Goal: Task Accomplishment & Management: Complete application form

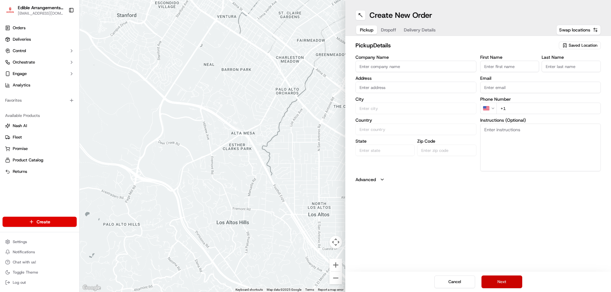
click at [507, 286] on button "Next" at bounding box center [501, 282] width 41 height 13
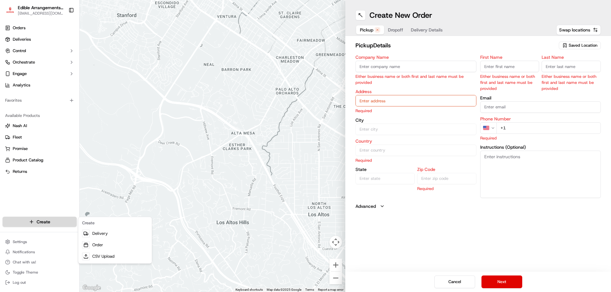
click at [44, 223] on html "Edible Arrangements - [GEOGRAPHIC_DATA], [GEOGRAPHIC_DATA] [EMAIL_ADDRESS][DOMA…" at bounding box center [305, 146] width 611 height 292
click at [111, 246] on link "Order" at bounding box center [115, 245] width 71 height 11
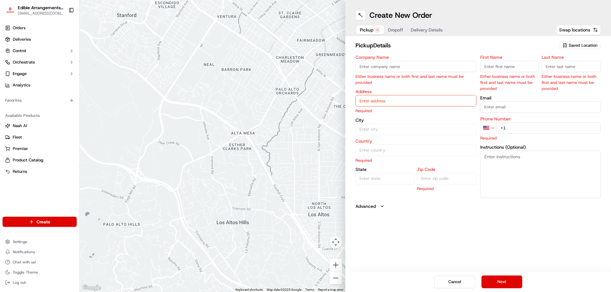
click at [583, 44] on span "Saved Location" at bounding box center [582, 46] width 29 height 6
click at [551, 72] on span "Edible Arrangements - [GEOGRAPHIC_DATA], [GEOGRAPHIC_DATA] (PA578)" at bounding box center [569, 71] width 78 height 11
type input "Edible Arrangements - [GEOGRAPHIC_DATA], [GEOGRAPHIC_DATA]"
type input "[STREET_ADDRESS]"
type input "[GEOGRAPHIC_DATA]"
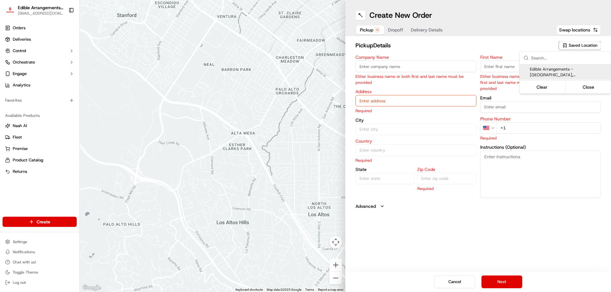
type input "US"
type input "PA"
type input "17112"
type input "[EMAIL_ADDRESS][DOMAIN_NAME]"
type input "[PHONE_NUMBER]"
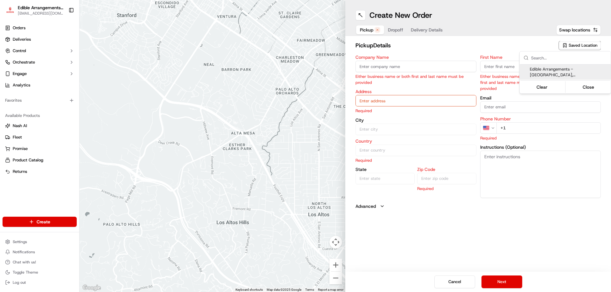
type textarea "Please come inside the store to pick up the arrangement."
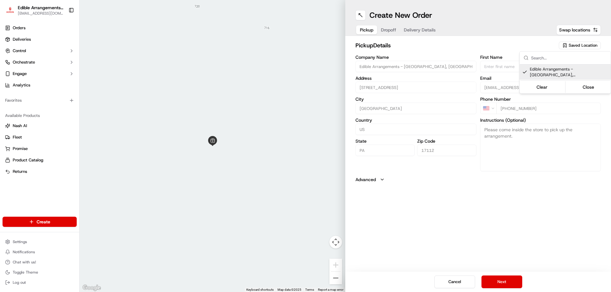
click at [502, 284] on html "Edible Arrangements - [GEOGRAPHIC_DATA], [GEOGRAPHIC_DATA] [EMAIL_ADDRESS][DOMA…" at bounding box center [305, 146] width 611 height 292
click at [502, 284] on button "Next" at bounding box center [501, 282] width 41 height 13
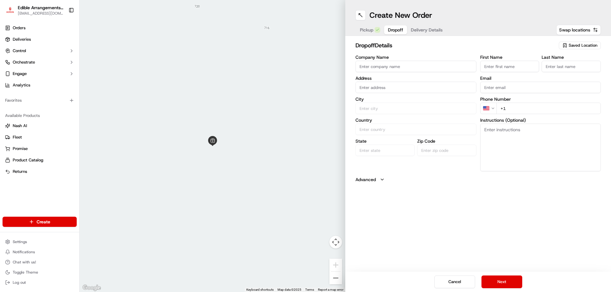
click at [511, 69] on input "First Name" at bounding box center [509, 66] width 59 height 11
type input "[PERSON_NAME]"
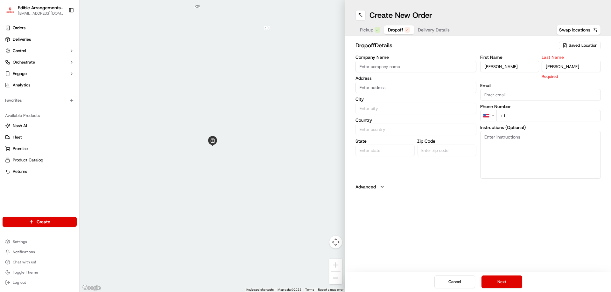
type input "[PERSON_NAME]"
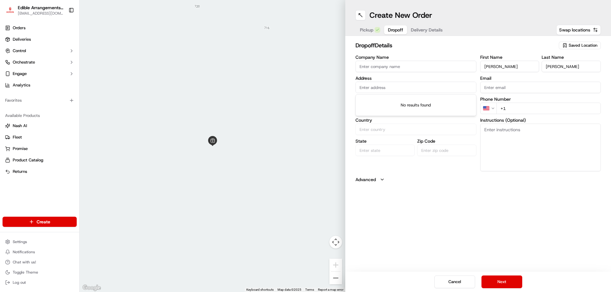
click at [407, 87] on input "text" at bounding box center [415, 87] width 121 height 11
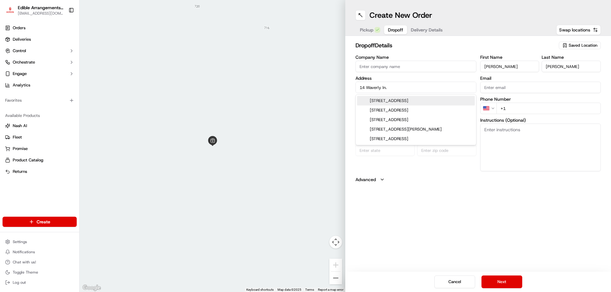
click at [404, 99] on div "[STREET_ADDRESS]" at bounding box center [416, 101] width 118 height 10
type input "[STREET_ADDRESS][PERSON_NAME]"
type input "[GEOGRAPHIC_DATA]"
type input "PA"
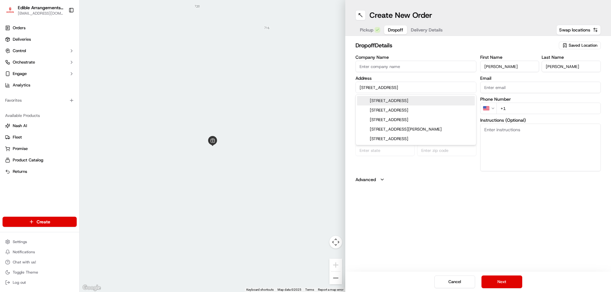
type input "17015"
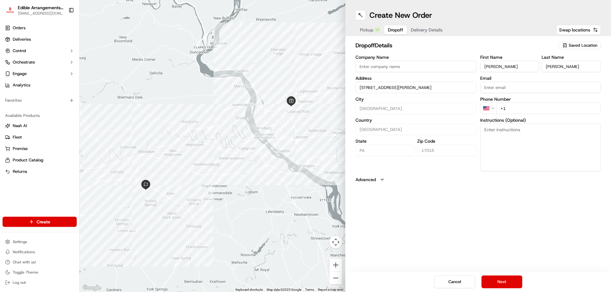
type input "[STREET_ADDRESS][PERSON_NAME]"
click at [524, 108] on input "+1" at bounding box center [548, 108] width 105 height 11
type input "[PHONE_NUMBER]"
click at [514, 279] on button "Next" at bounding box center [501, 282] width 41 height 13
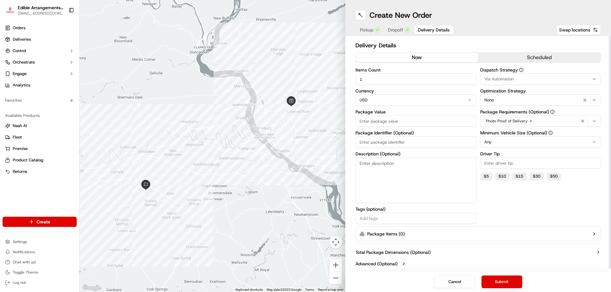
click at [394, 125] on input "Package Value" at bounding box center [415, 120] width 121 height 11
type input "99.99"
click at [507, 282] on button "Submit" at bounding box center [501, 282] width 41 height 13
click at [36, 39] on link "Deliveries" at bounding box center [40, 39] width 74 height 10
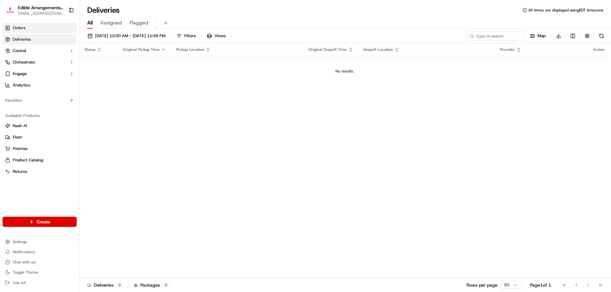
click at [31, 28] on link "Orders" at bounding box center [40, 28] width 74 height 10
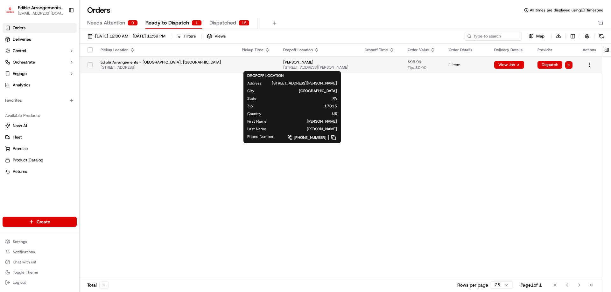
click at [322, 63] on span "[PERSON_NAME]" at bounding box center [318, 62] width 71 height 5
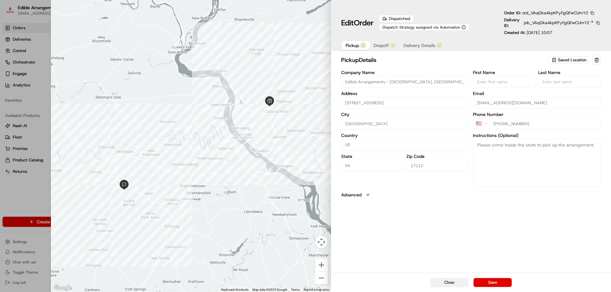
click at [457, 282] on button "Close" at bounding box center [449, 282] width 38 height 9
type input "+1"
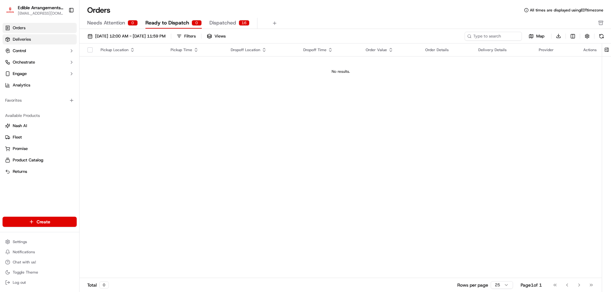
click at [20, 37] on span "Deliveries" at bounding box center [22, 40] width 18 height 6
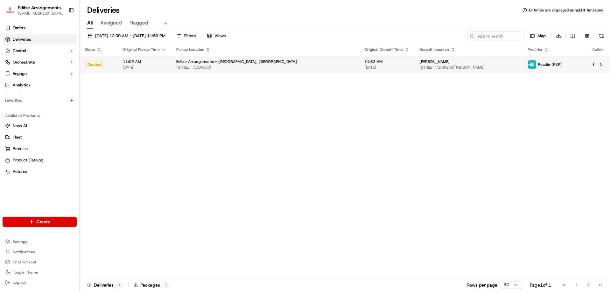
click at [244, 66] on span "[STREET_ADDRESS]" at bounding box center [265, 67] width 178 height 5
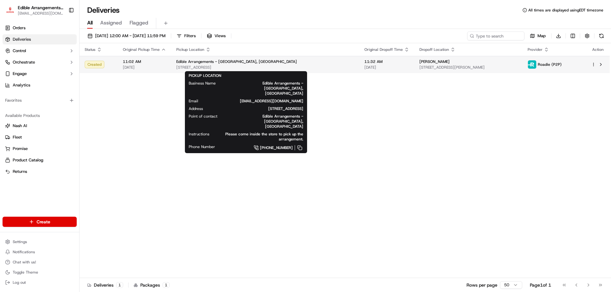
click at [228, 64] on span "Edible Arrangements - [GEOGRAPHIC_DATA], [GEOGRAPHIC_DATA]" at bounding box center [236, 61] width 121 height 5
